Goal: Navigation & Orientation: Find specific page/section

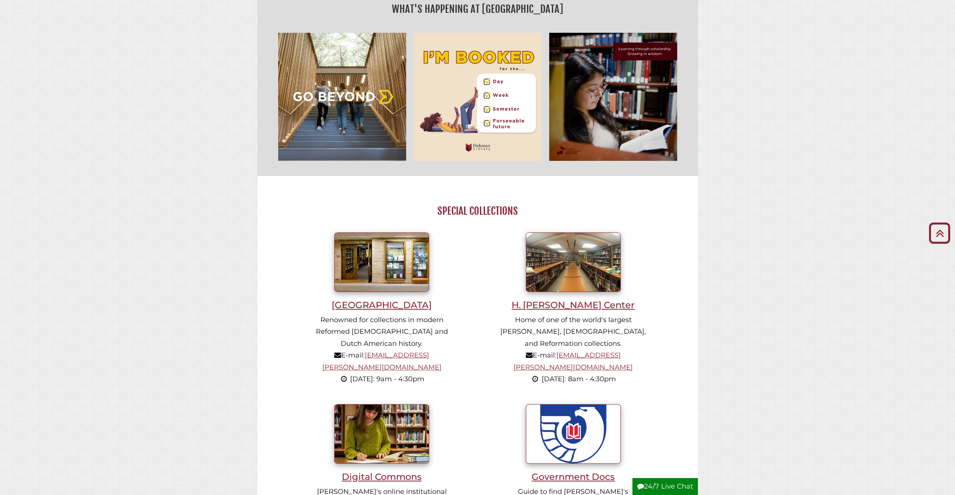
scroll to position [414, 0]
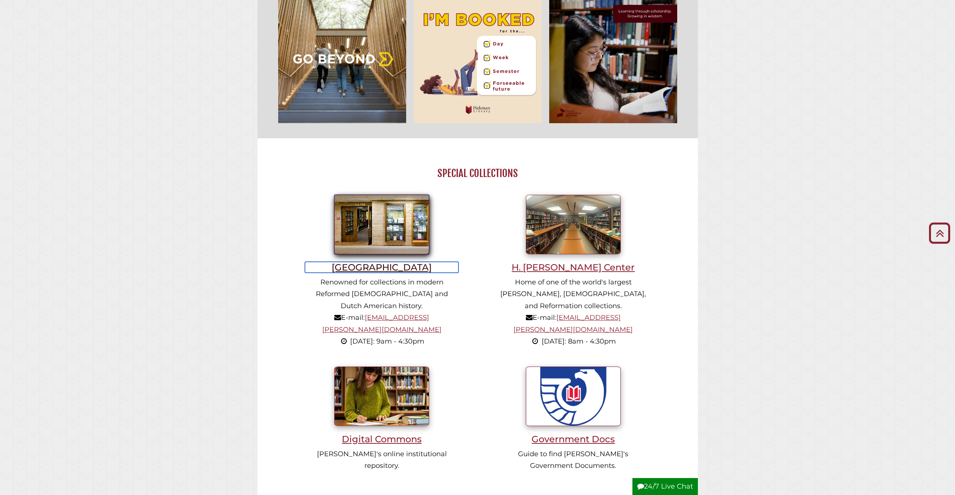
click at [397, 269] on h3 "[GEOGRAPHIC_DATA]" at bounding box center [381, 267] width 153 height 11
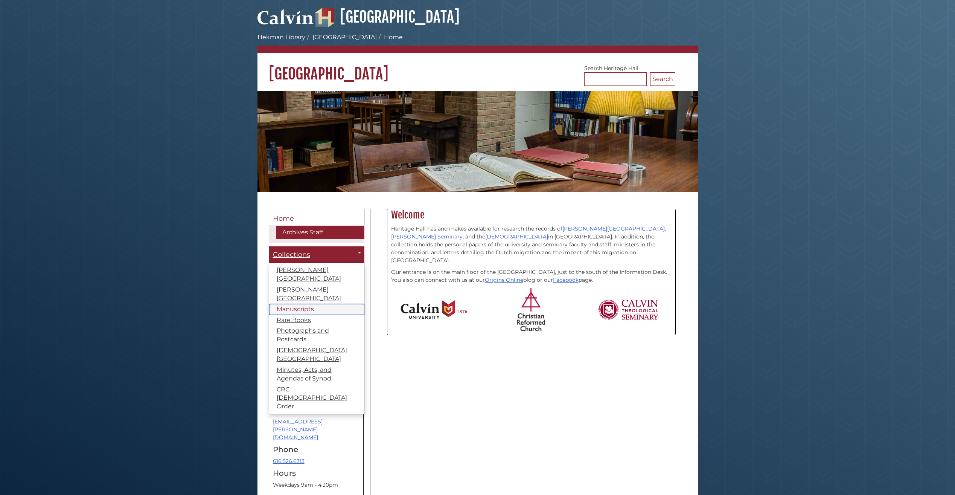
click at [302, 304] on link "Manuscripts" at bounding box center [316, 309] width 95 height 11
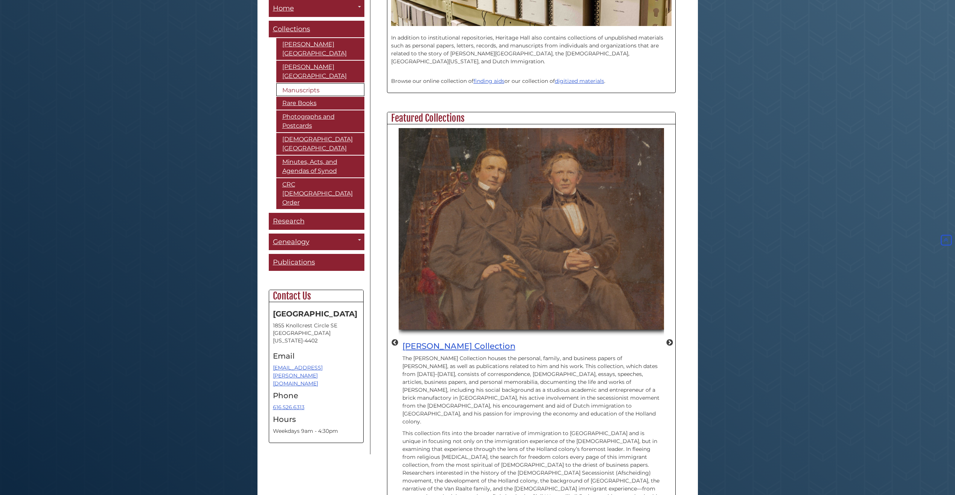
scroll to position [360, 0]
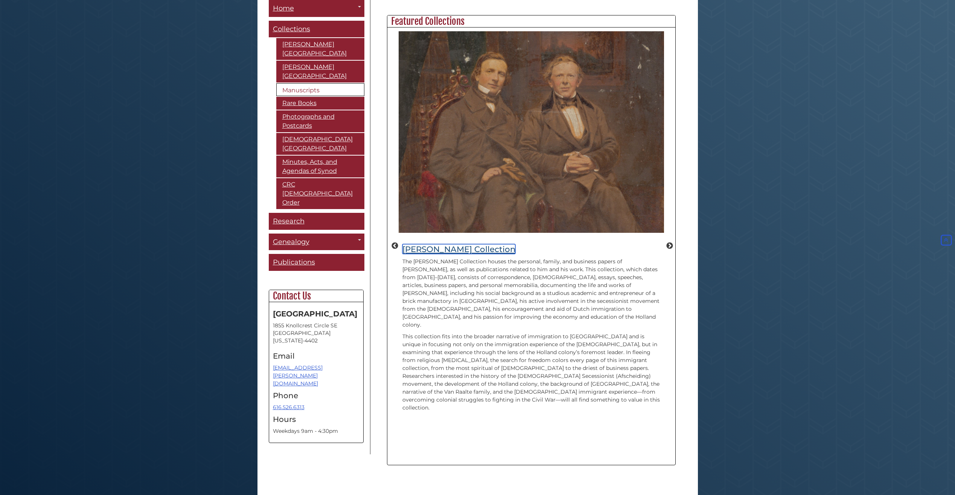
click at [489, 245] on link "Albertus C. Van Raalte Collection" at bounding box center [458, 249] width 113 height 10
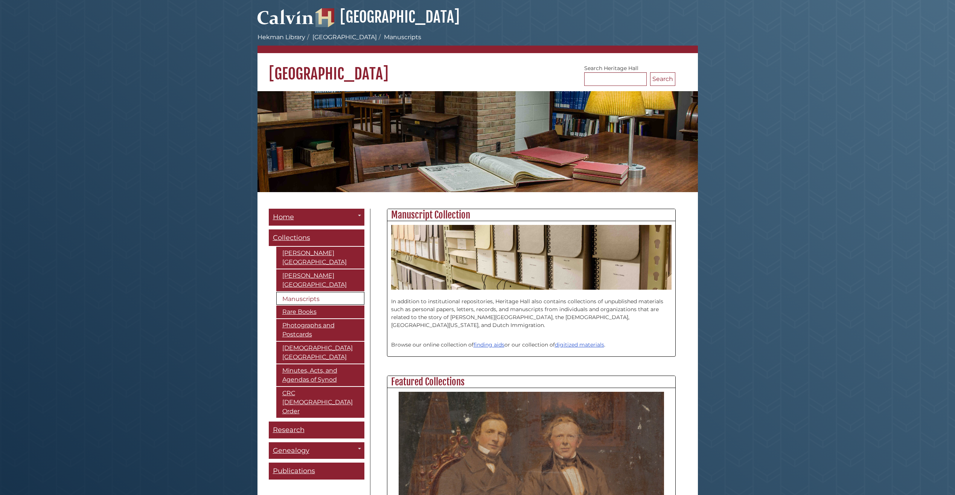
click at [301, 68] on h1 "[GEOGRAPHIC_DATA]" at bounding box center [478, 68] width 441 height 30
click at [282, 40] on link "Hekman Library" at bounding box center [282, 37] width 48 height 7
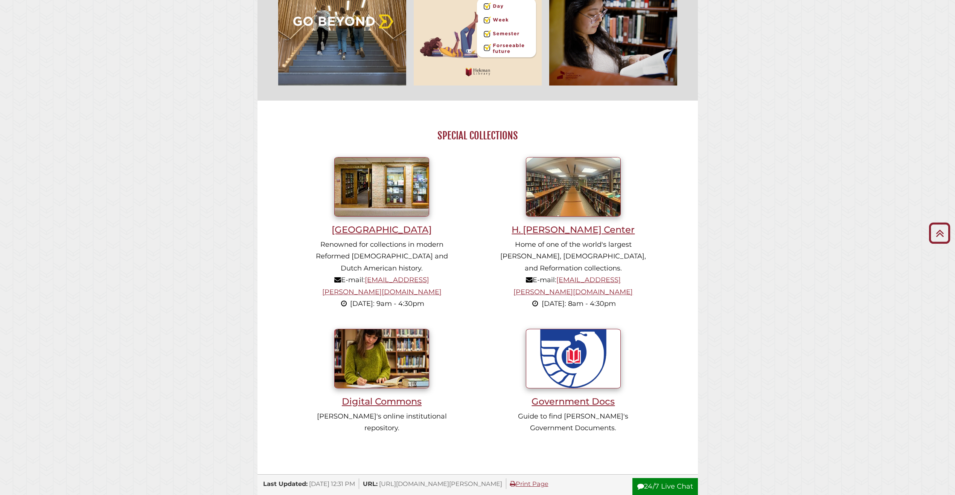
scroll to position [489, 0]
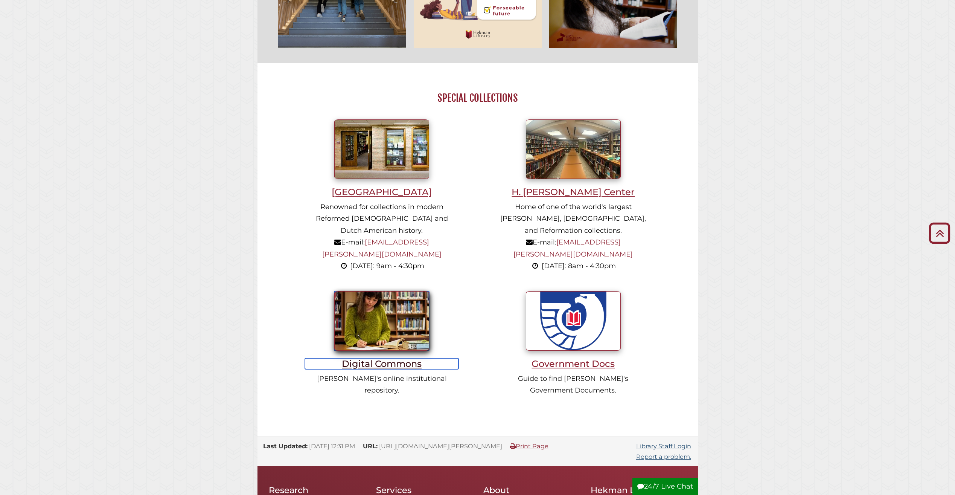
click at [399, 358] on h3 "Digital Commons" at bounding box center [381, 363] width 153 height 11
